Goal: Task Accomplishment & Management: Use online tool/utility

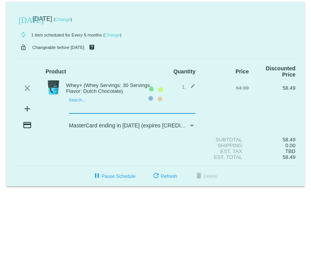
click at [75, 103] on mat-card "[DATE] [DATE] ( Change ) autorenew 1 item scheduled for Every 6 months ( Change…" at bounding box center [155, 94] width 298 height 185
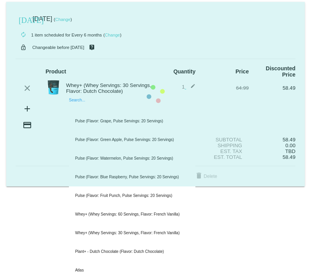
click at [75, 101] on mat-card "[DATE] [DATE] ( Change ) autorenew 1 item scheduled for Every 6 months ( Change…" at bounding box center [155, 94] width 298 height 185
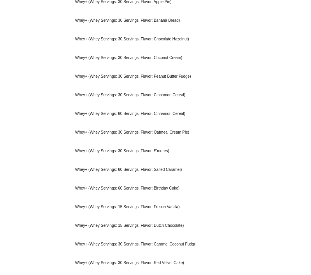
scroll to position [420, 0]
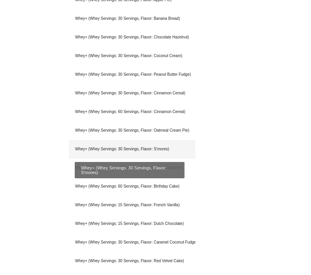
type input "whey+"
click at [159, 144] on div "Whey+ (Whey Servings: 30 Servings, Flavor: S'mores)" at bounding box center [132, 149] width 126 height 19
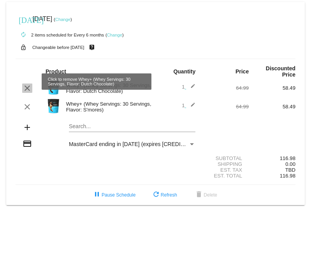
click at [25, 84] on mat-icon "clear" at bounding box center [27, 88] width 9 height 9
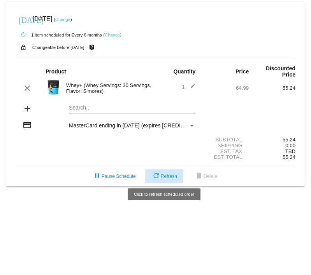
click at [167, 174] on span "refresh Refresh" at bounding box center [164, 176] width 26 height 5
